Goal: Book appointment/travel/reservation

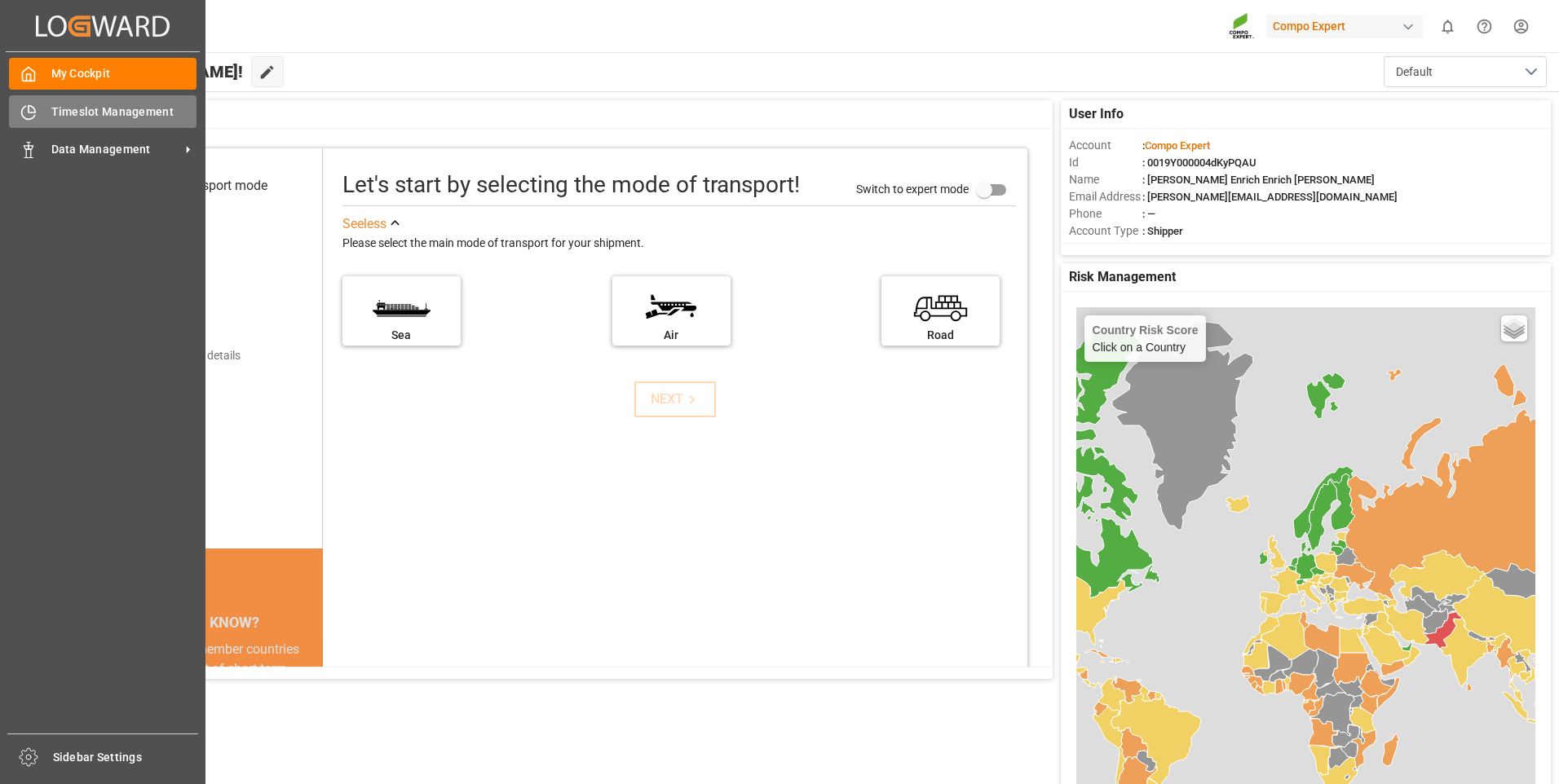
click at [39, 115] on div "Timeslot Management Timeslot Management" at bounding box center [103, 110] width 188 height 31
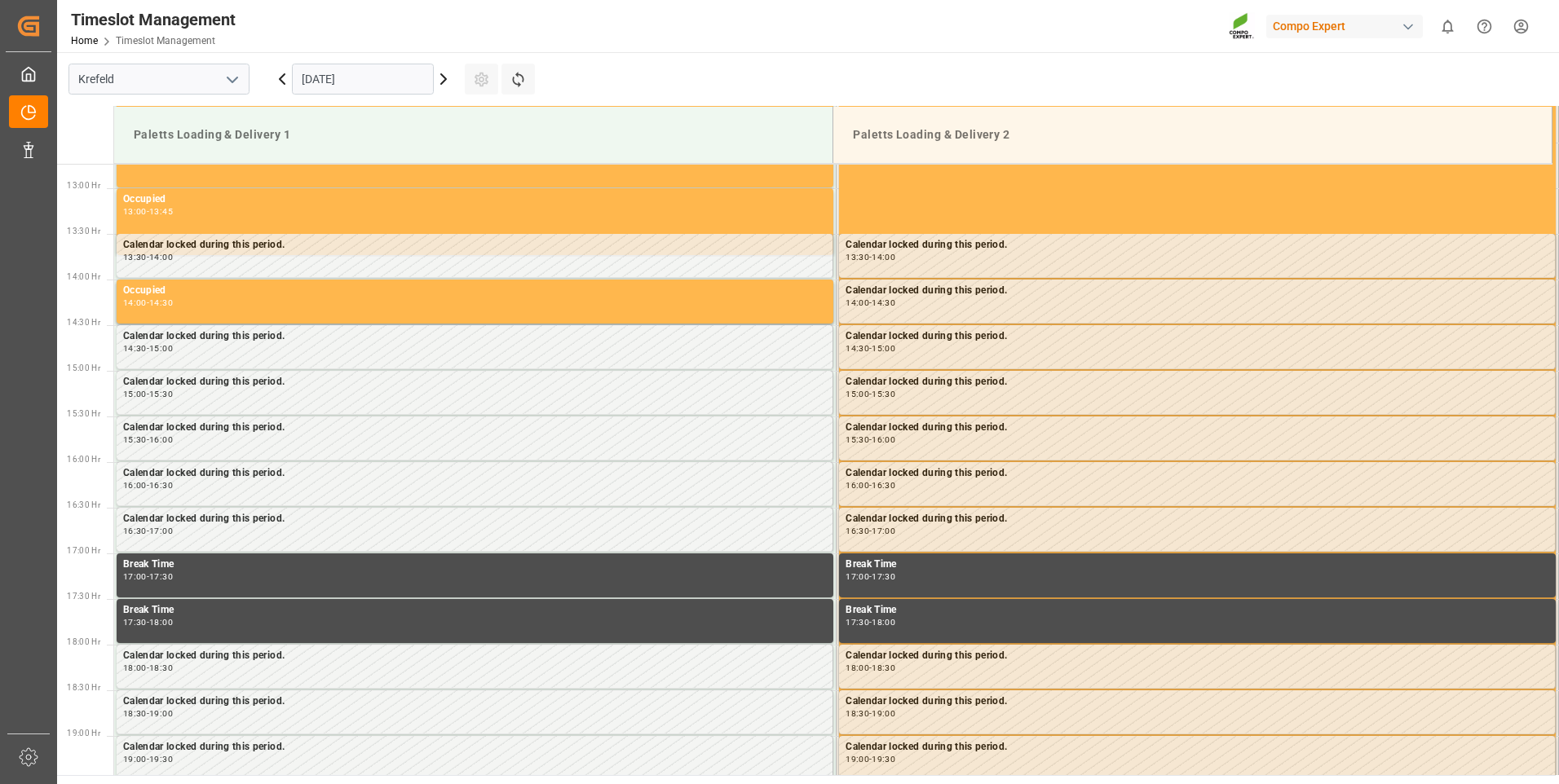
scroll to position [1176, 0]
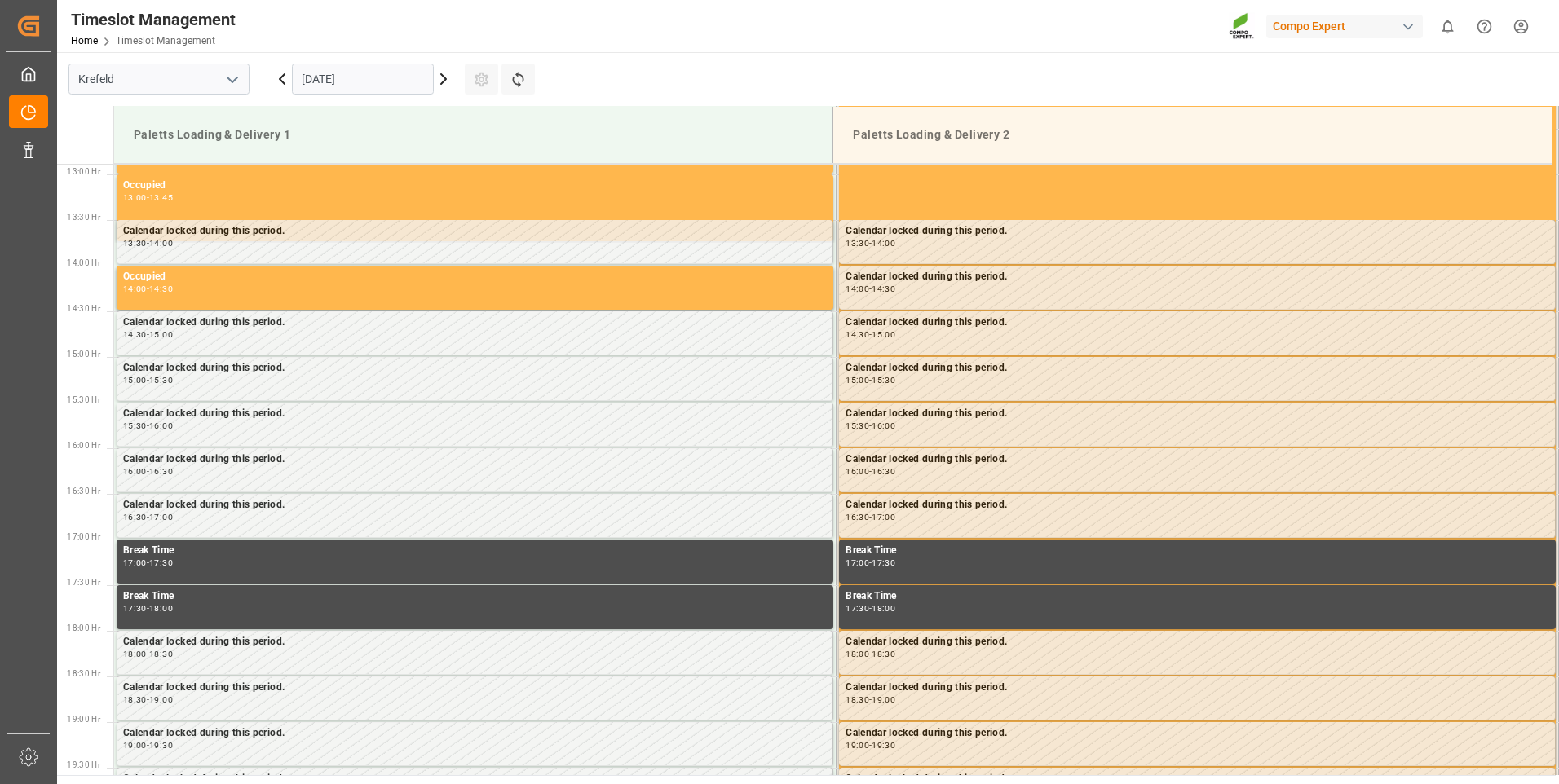
click at [436, 81] on icon at bounding box center [443, 79] width 20 height 20
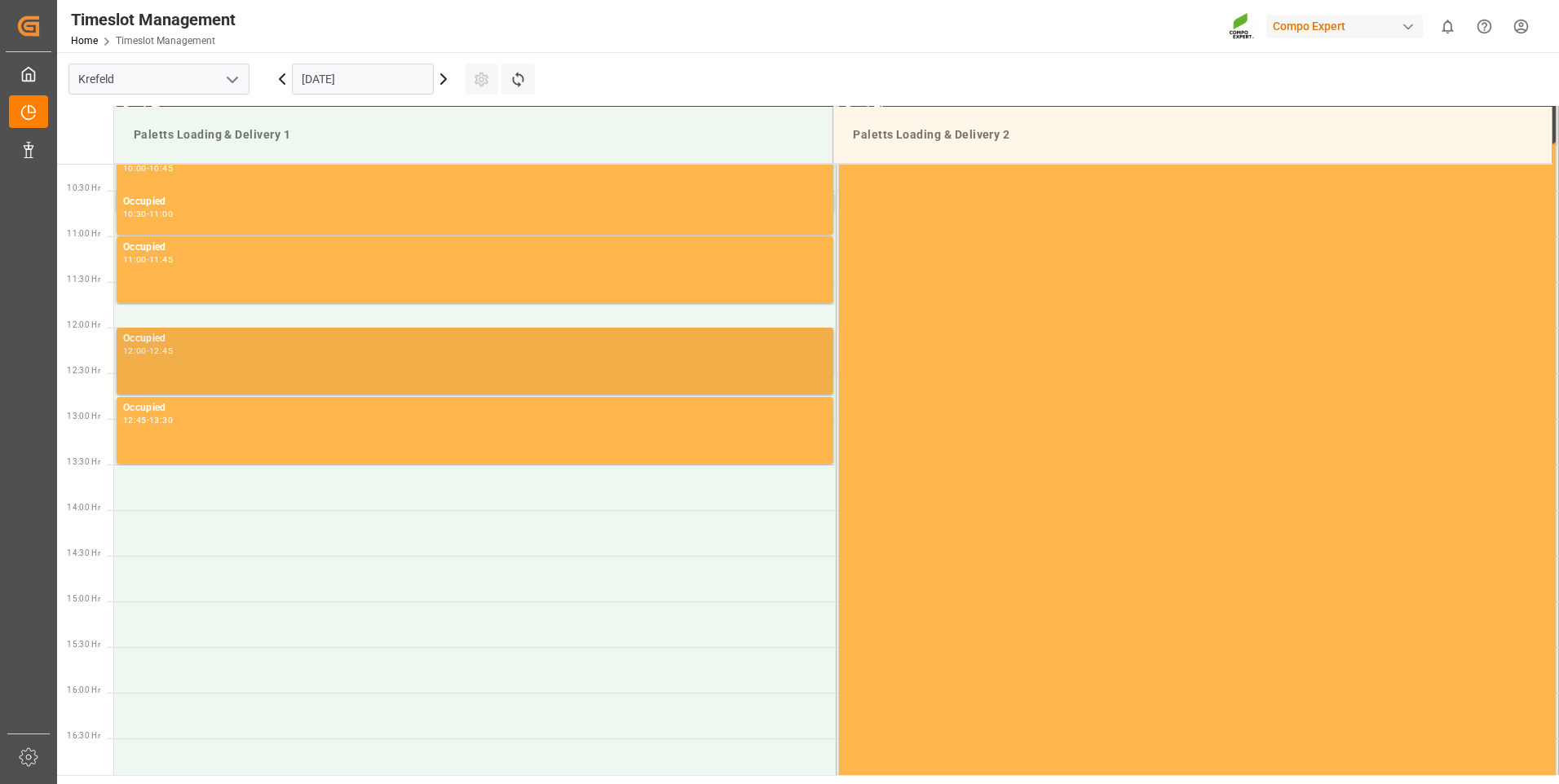
scroll to position [606, 0]
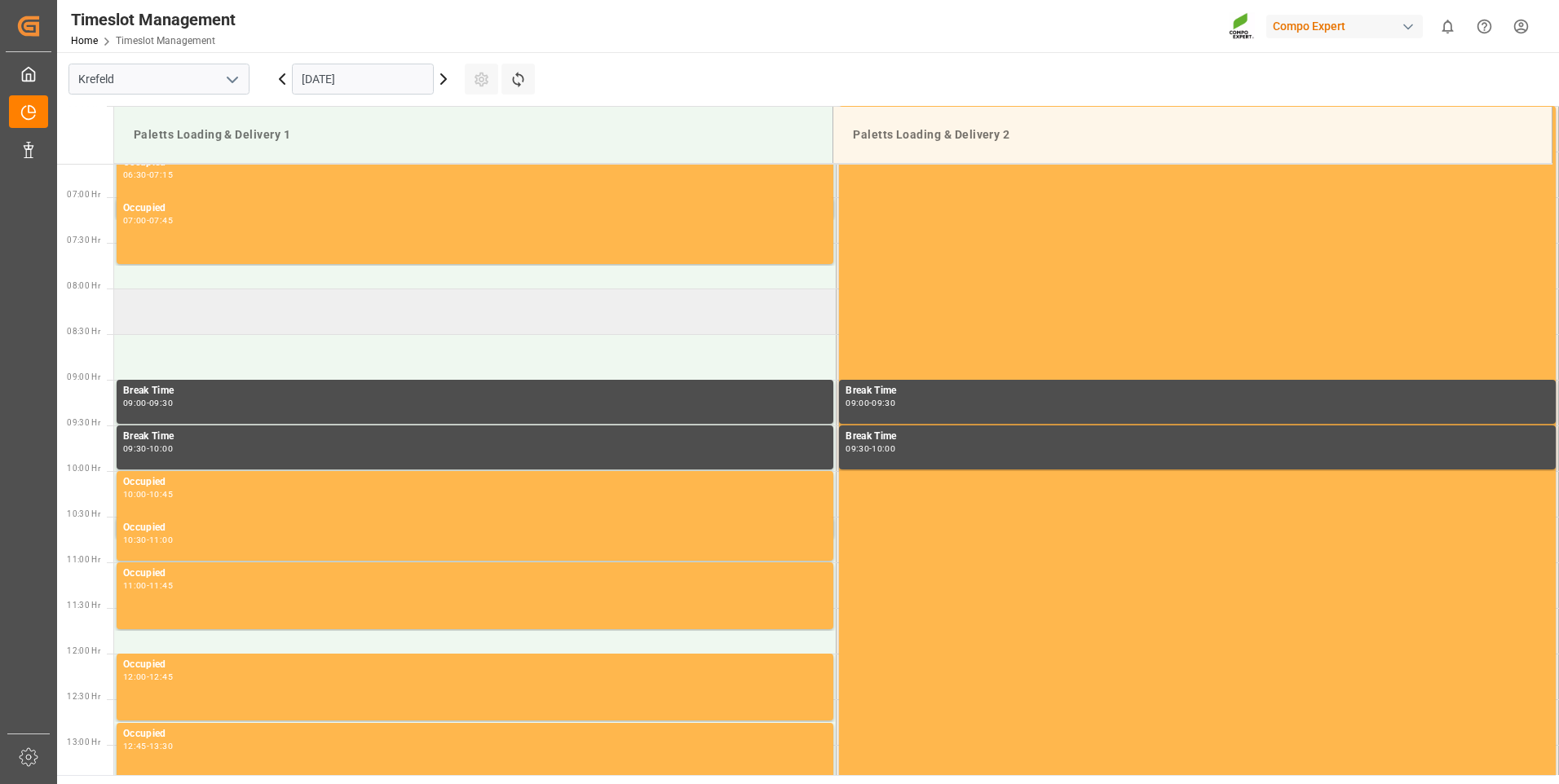
click at [249, 324] on td at bounding box center [475, 312] width 722 height 46
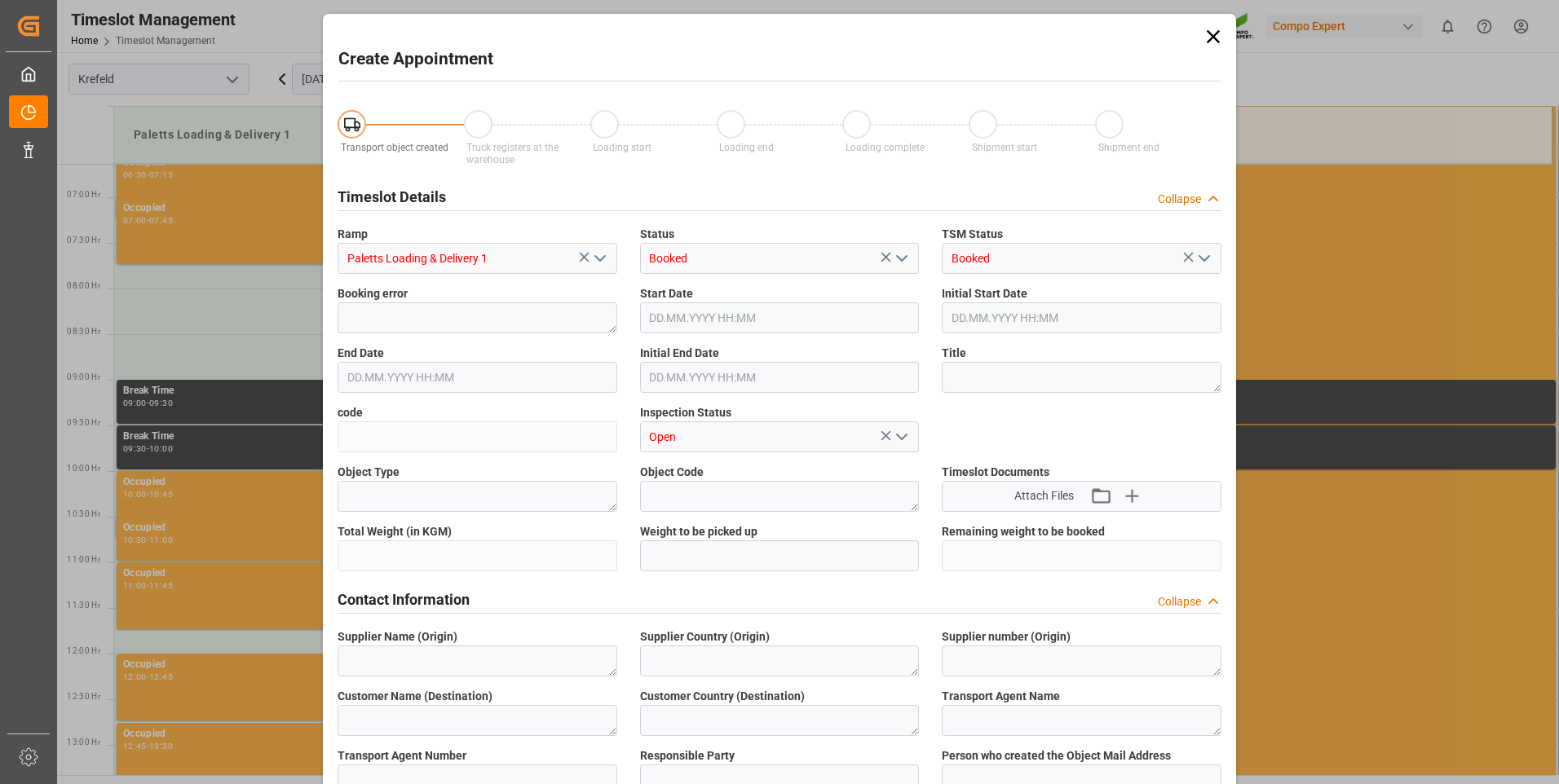
type input "[DATE] 08:00"
type input "[DATE] 08:30"
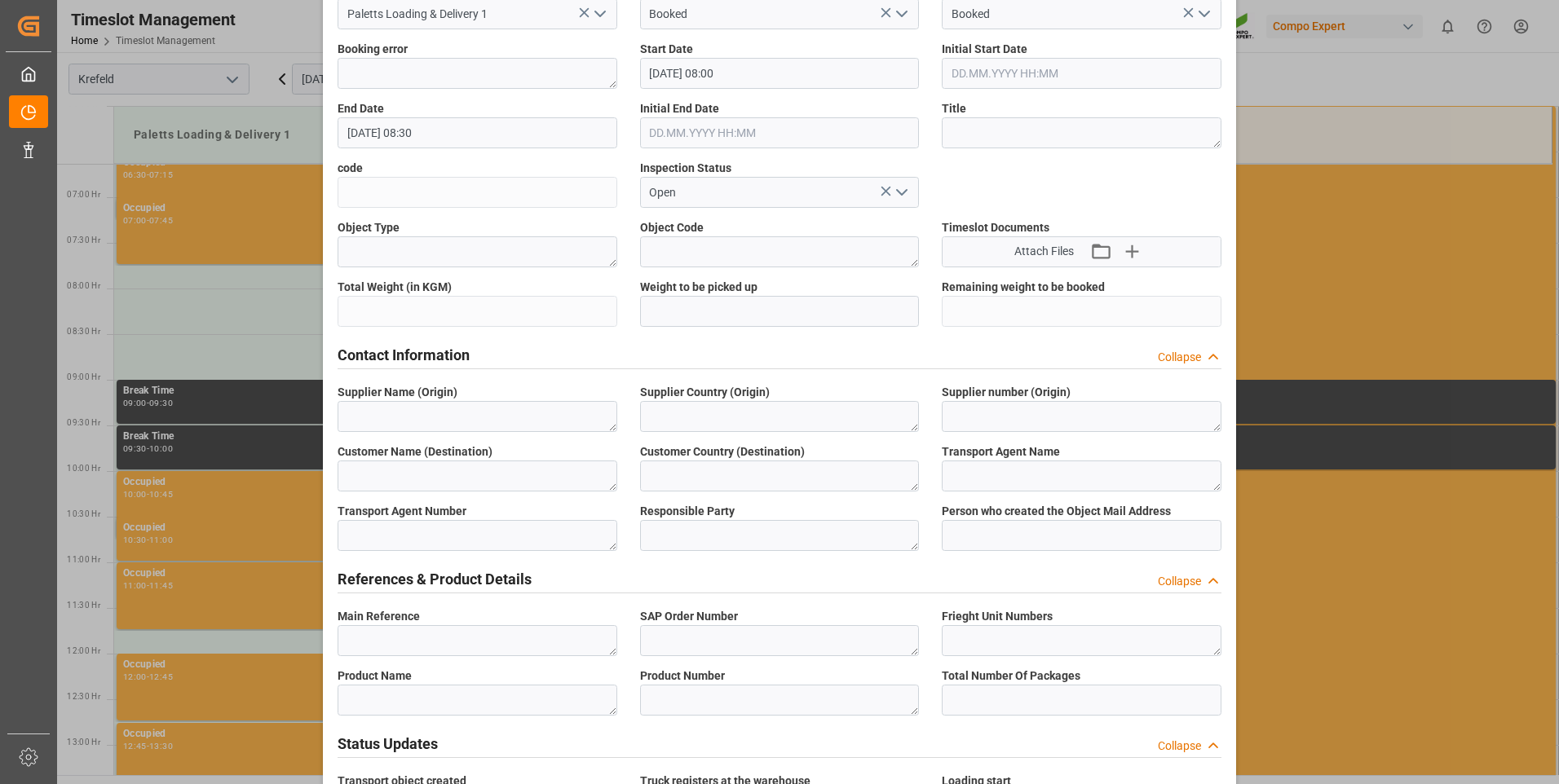
scroll to position [489, 0]
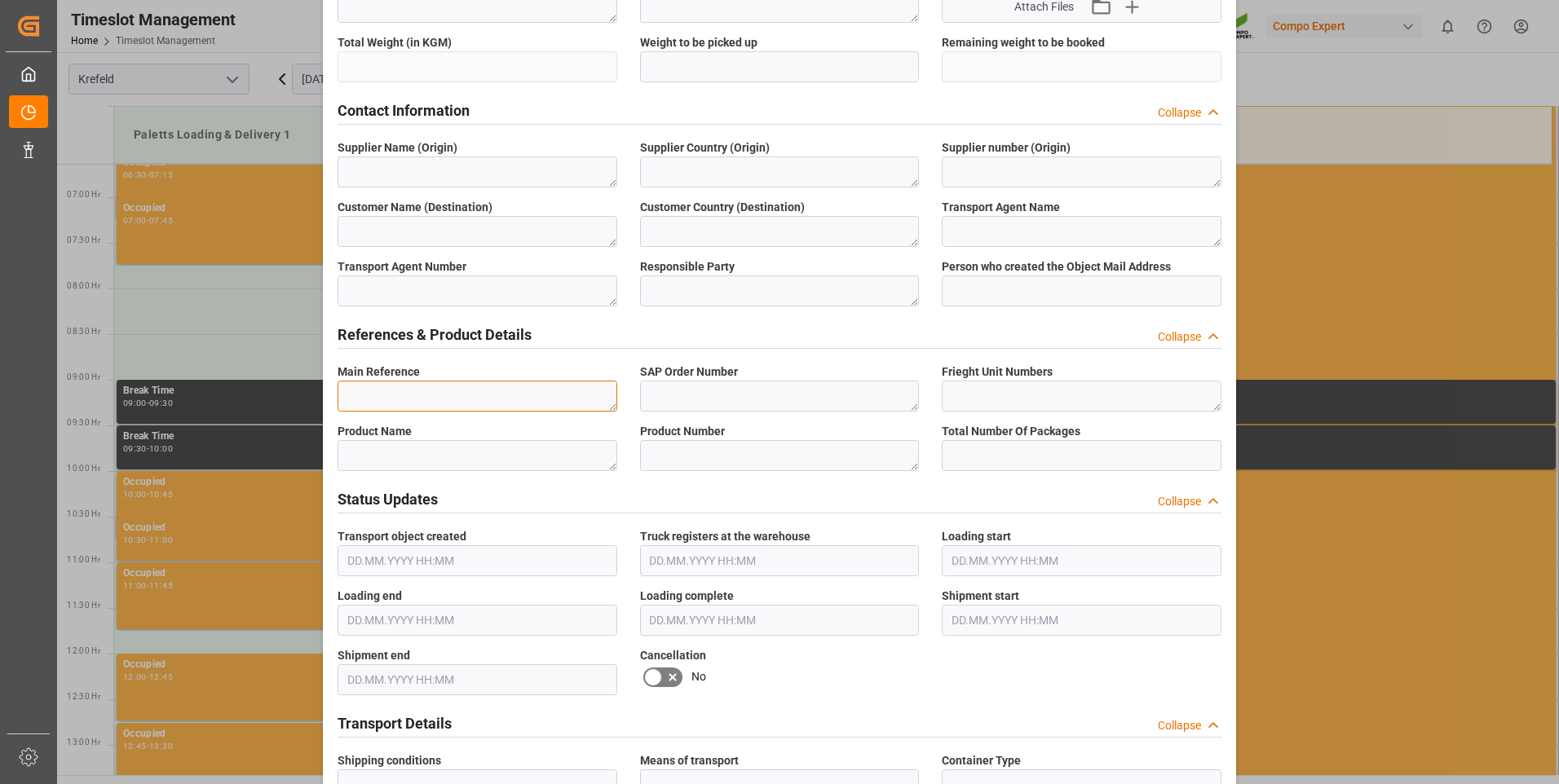
click at [472, 386] on textarea at bounding box center [477, 396] width 280 height 31
drag, startPoint x: 472, startPoint y: 386, endPoint x: 313, endPoint y: 388, distance: 159.0
click at [313, 388] on div "Create Appointment Transport object created Truck registers at the warehouse Lo…" at bounding box center [779, 392] width 1559 height 784
type textarea "6100002181"
click at [818, 389] on textarea at bounding box center [779, 396] width 280 height 31
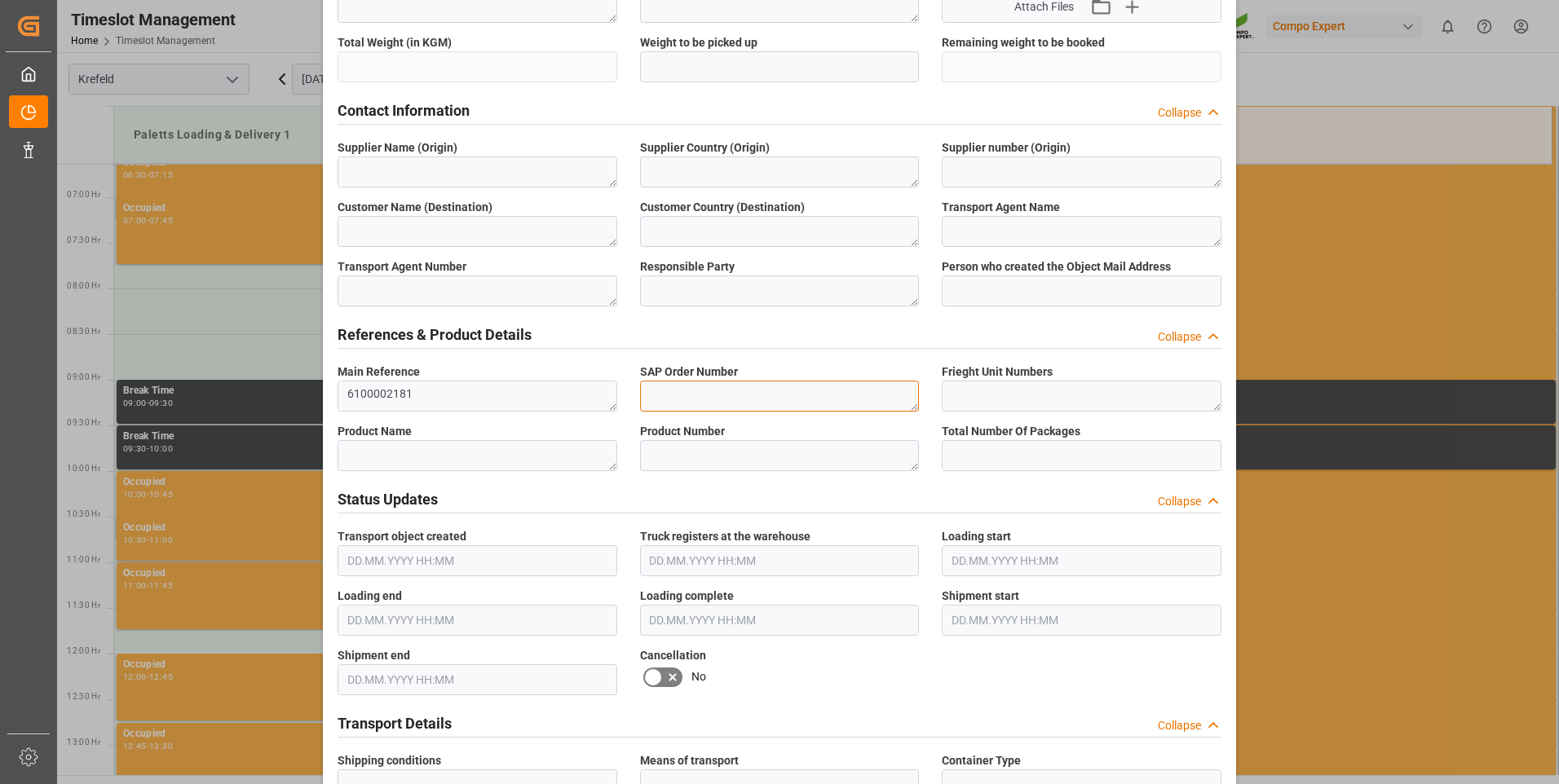
paste textarea "6100002181"
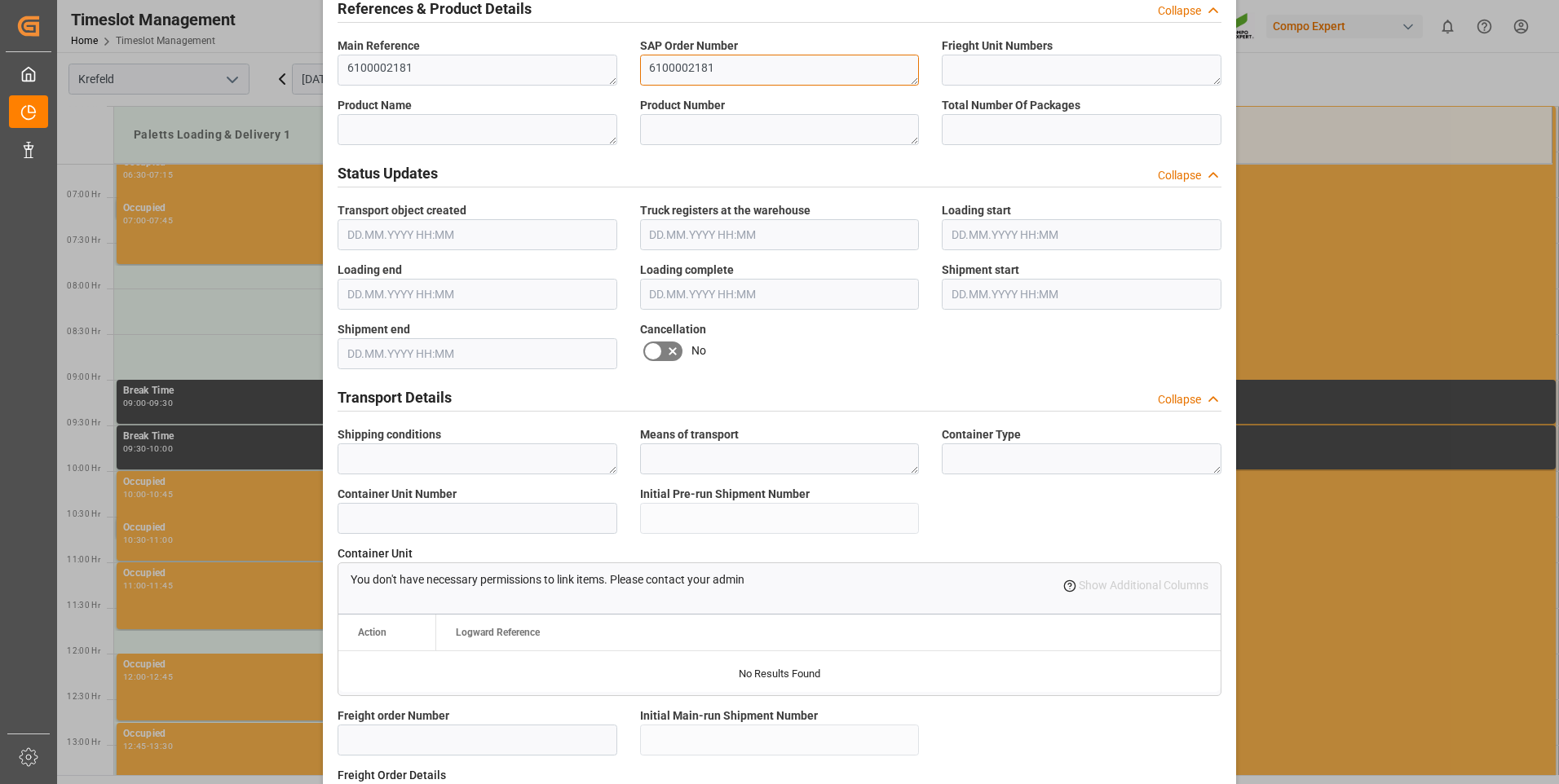
scroll to position [979, 0]
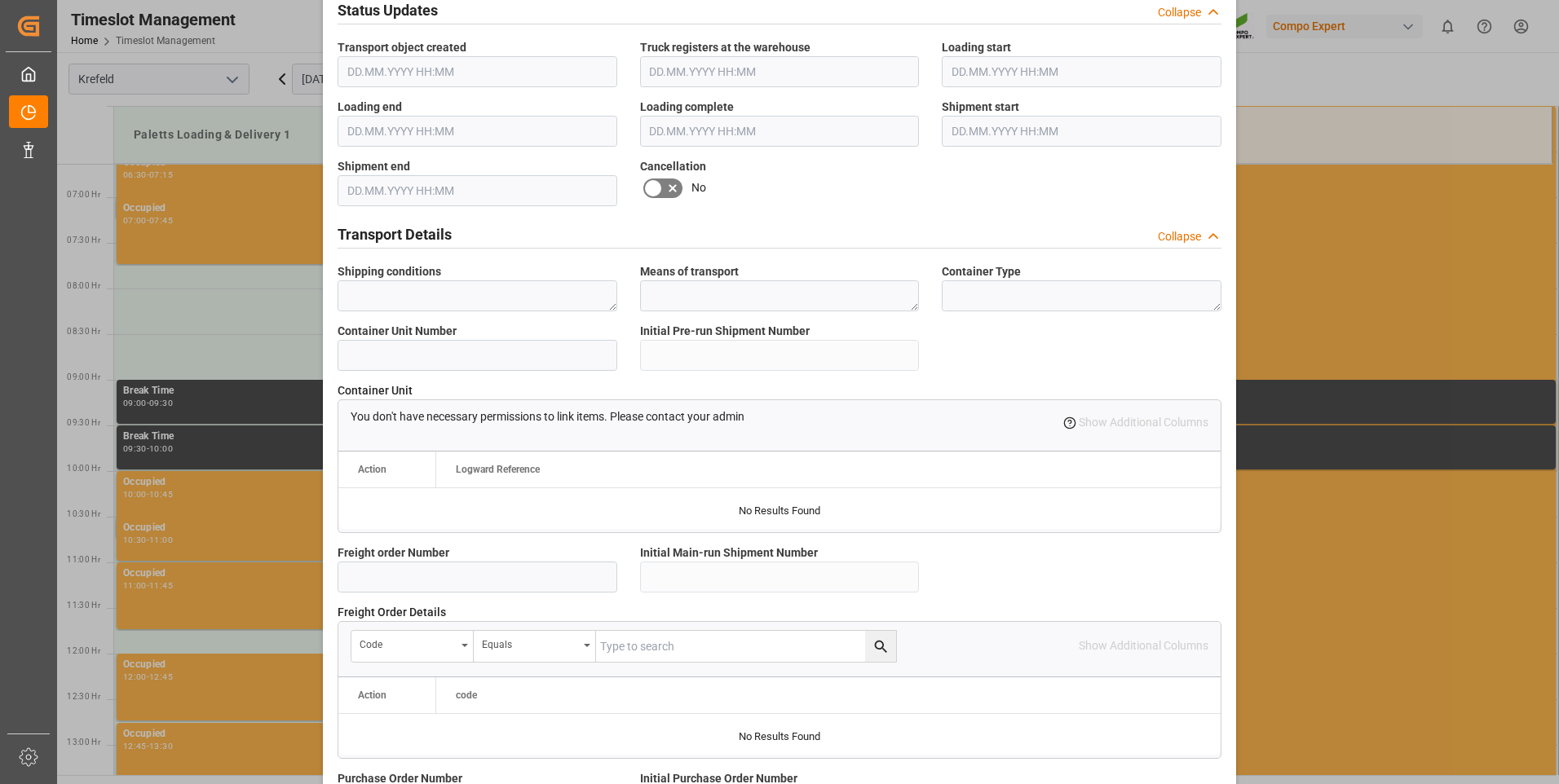
type textarea "6100002181"
click at [507, 572] on input at bounding box center [477, 577] width 280 height 31
paste input "6100002181"
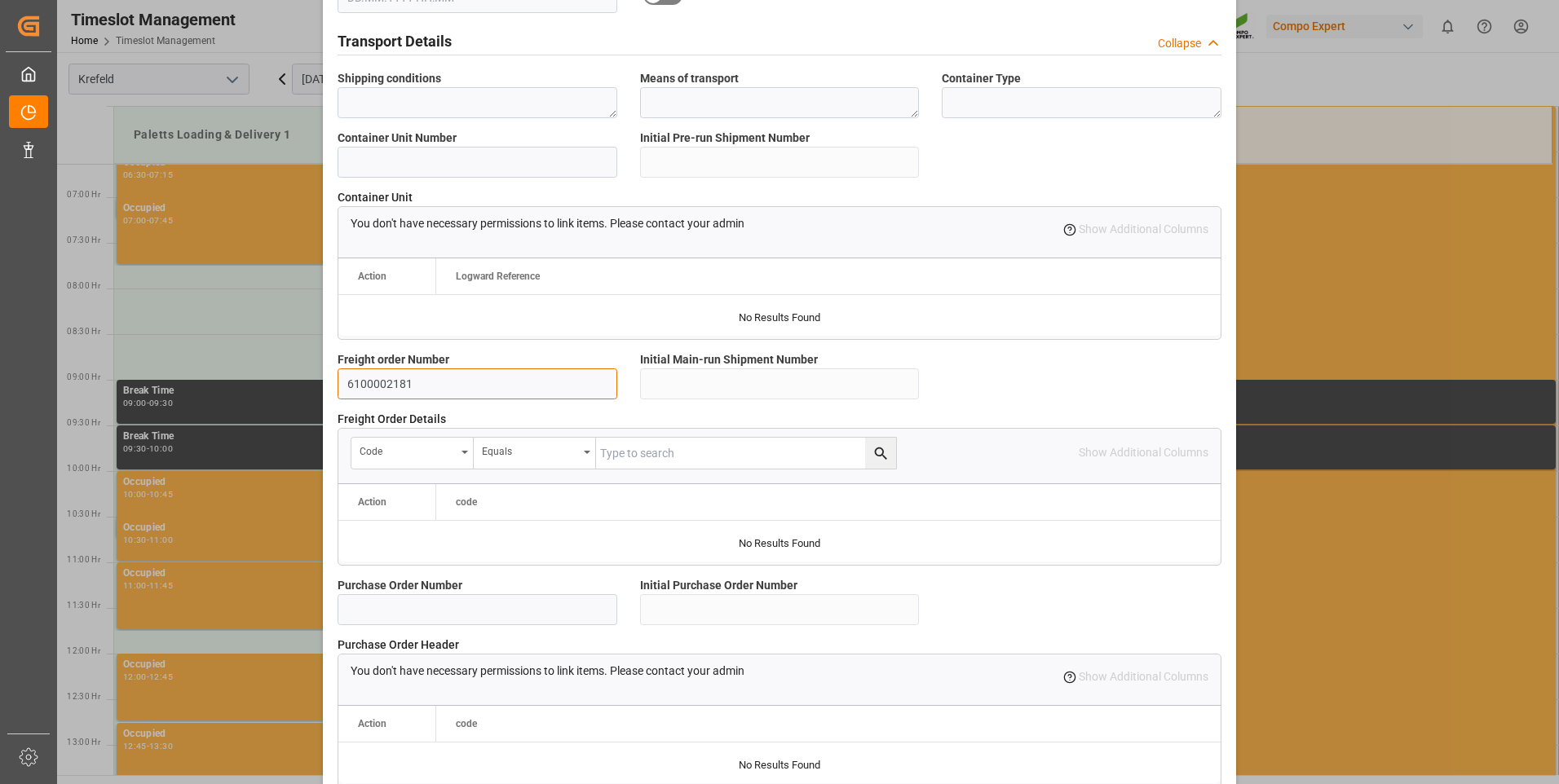
scroll to position [1362, 0]
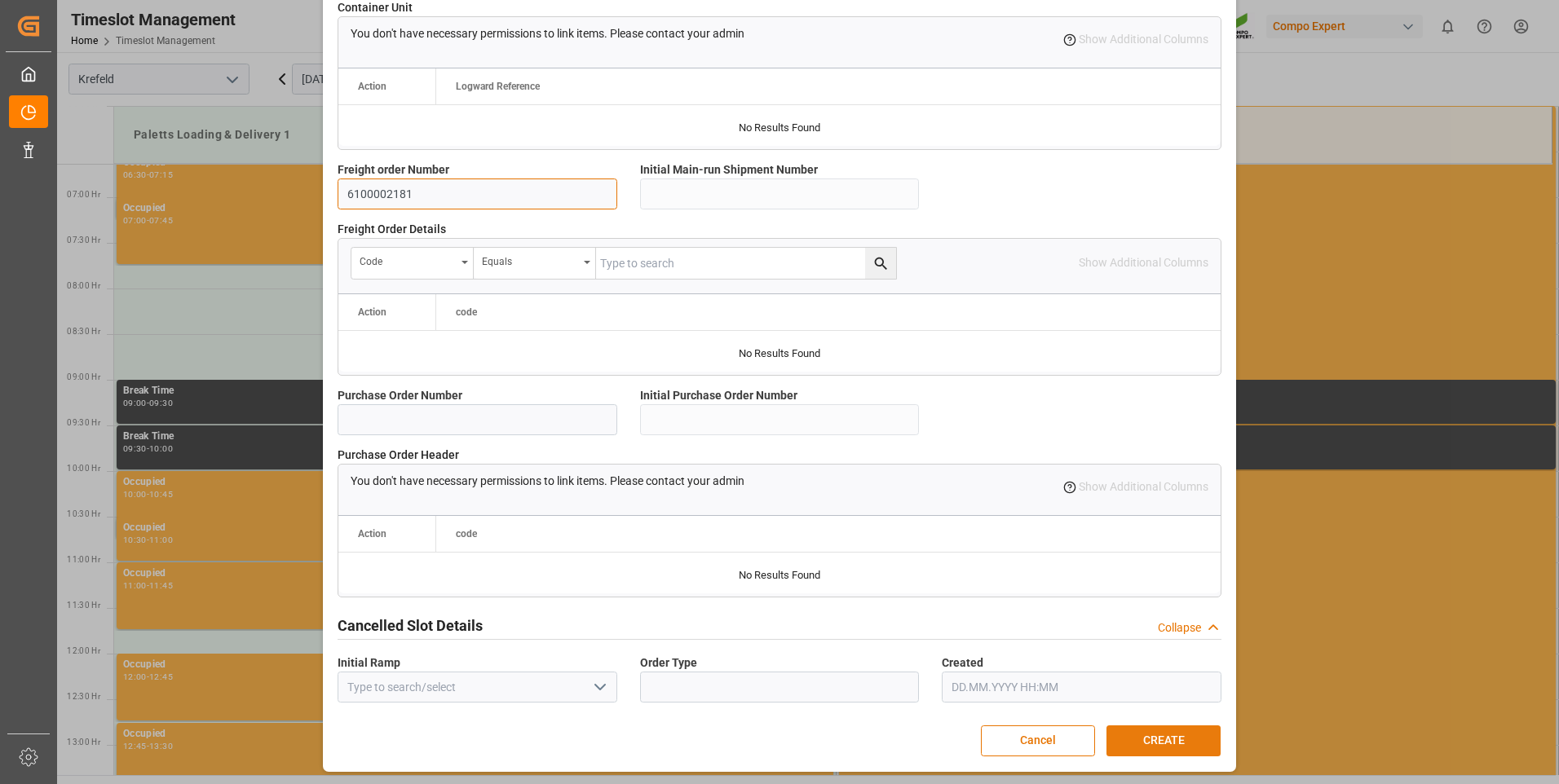
type input "6100002181"
click at [1188, 746] on button "CREATE" at bounding box center [1163, 741] width 114 height 31
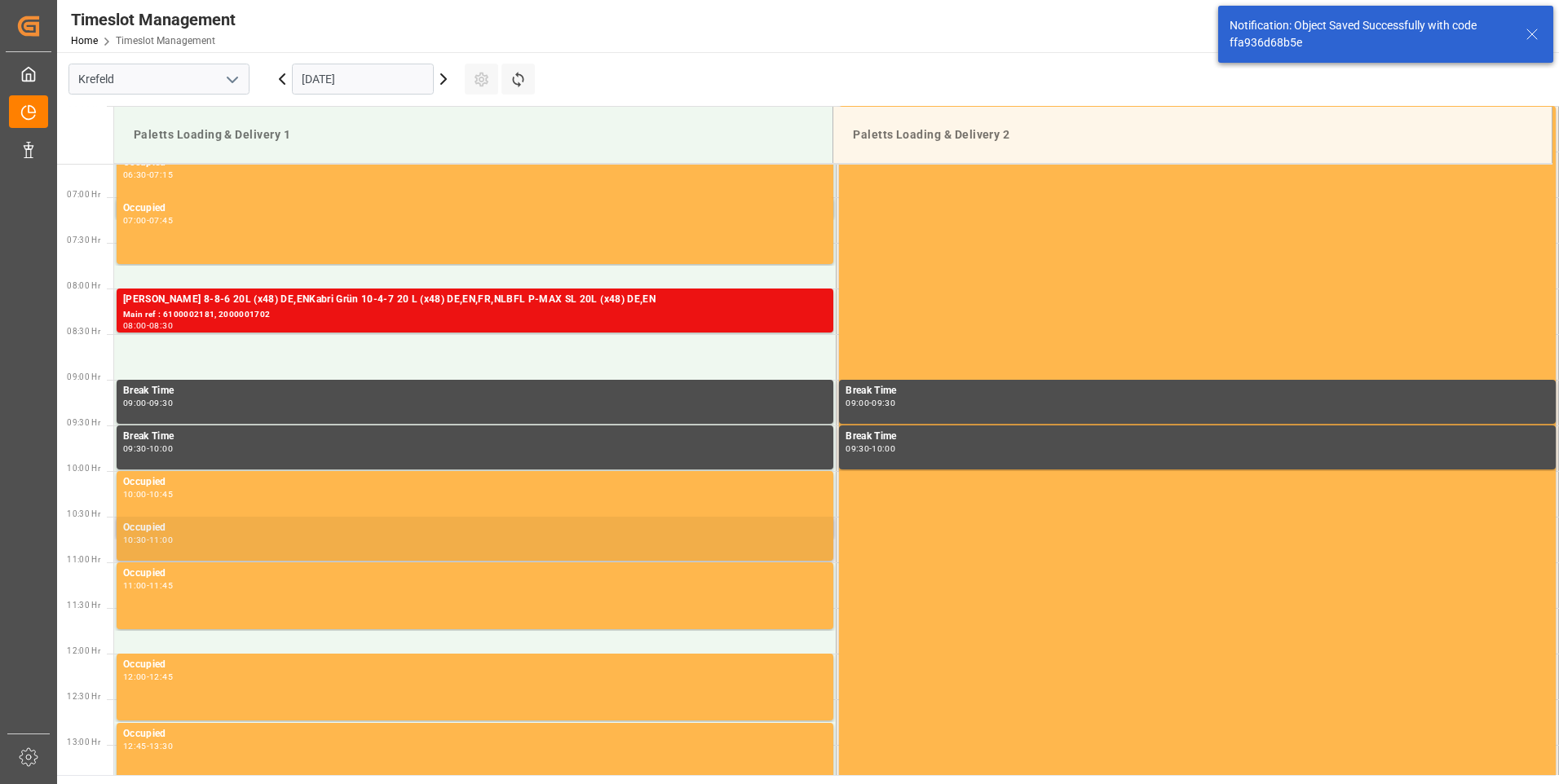
scroll to position [629, 0]
